Goal: Communication & Community: Ask a question

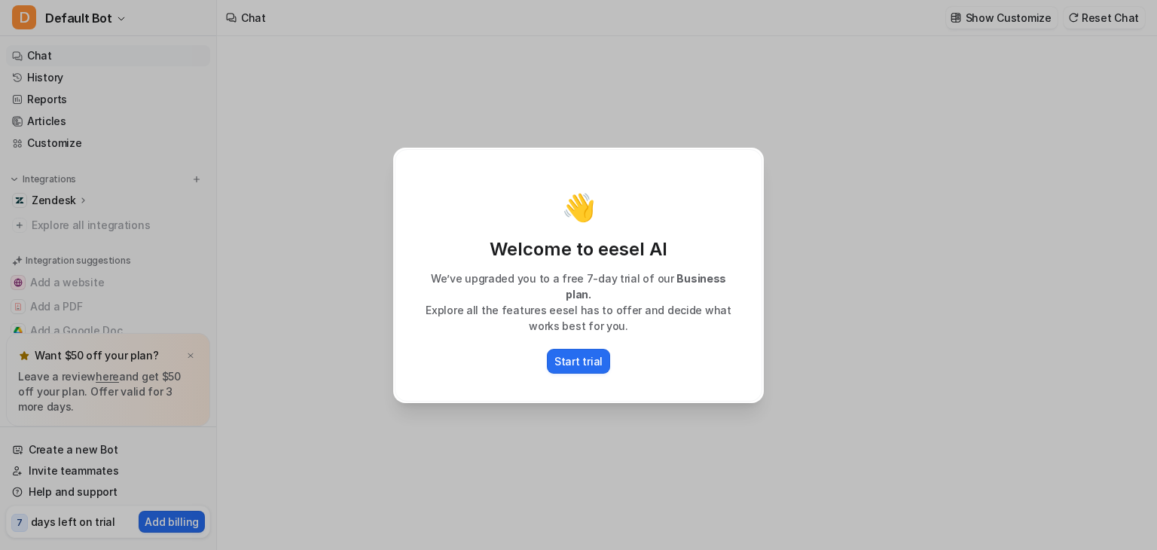
type textarea "**********"
click at [548, 72] on div "👋 Welcome to eesel AI We’ve upgraded you to a free 7-day trial of our Business …" at bounding box center [578, 275] width 395 height 550
click at [444, 108] on div "👋 Welcome to eesel AI We’ve upgraded you to a free 7-day trial of our Business …" at bounding box center [578, 275] width 395 height 550
click at [273, 158] on div "👋 Welcome to eesel AI We’ve upgraded you to a free 7-day trial of our Business …" at bounding box center [578, 275] width 1157 height 550
click at [266, 124] on div "👋 Welcome to eesel AI We’ve upgraded you to a free 7-day trial of our Business …" at bounding box center [578, 275] width 1157 height 550
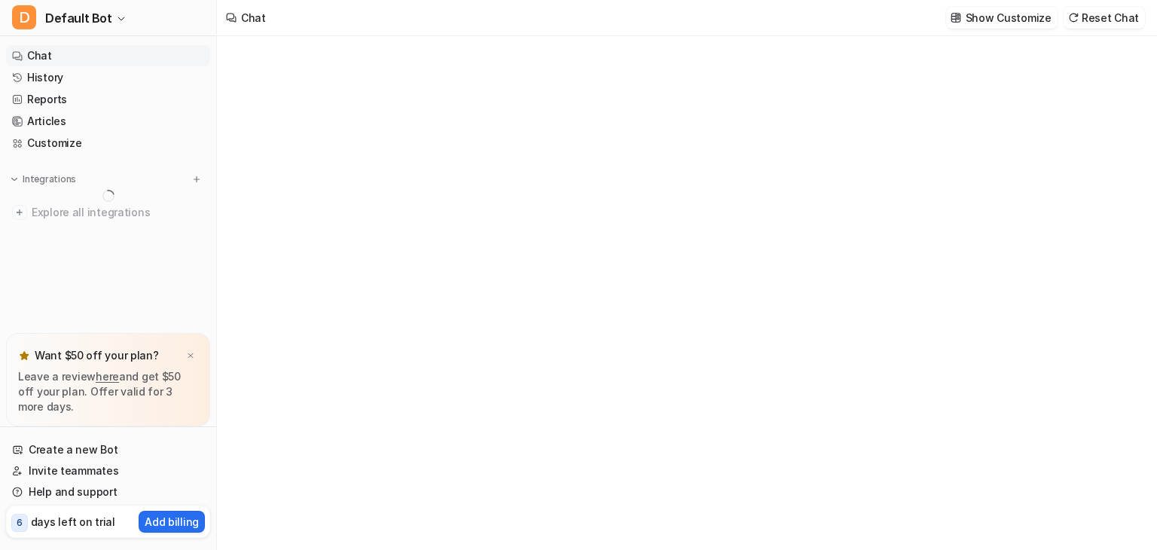
drag, startPoint x: 225, startPoint y: 63, endPoint x: 187, endPoint y: 45, distance: 42.4
click at [225, 62] on div at bounding box center [686, 293] width 938 height 514
